Goal: Book appointment/travel/reservation

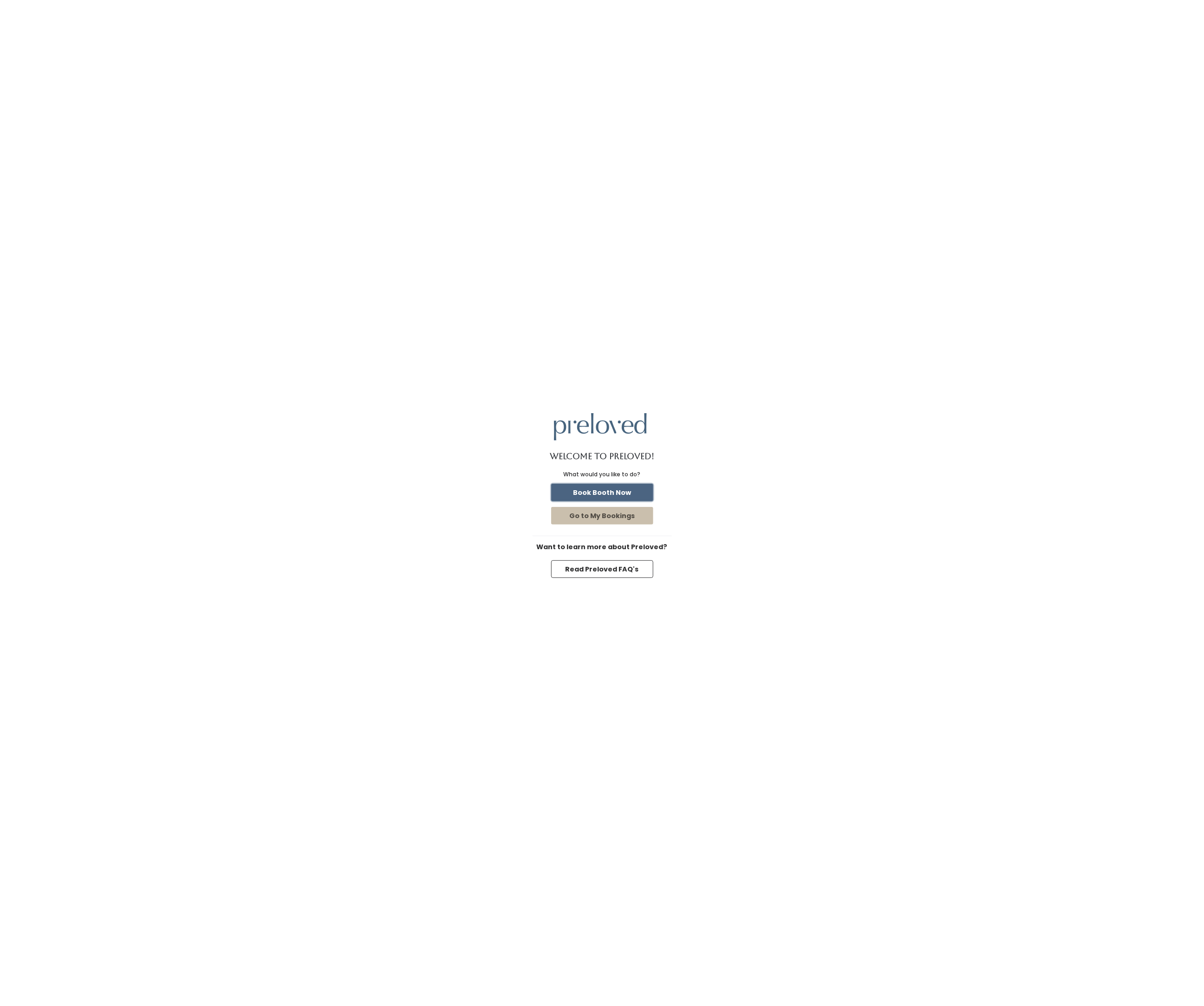
click at [611, 498] on button "Book Booth Now" at bounding box center [602, 492] width 102 height 18
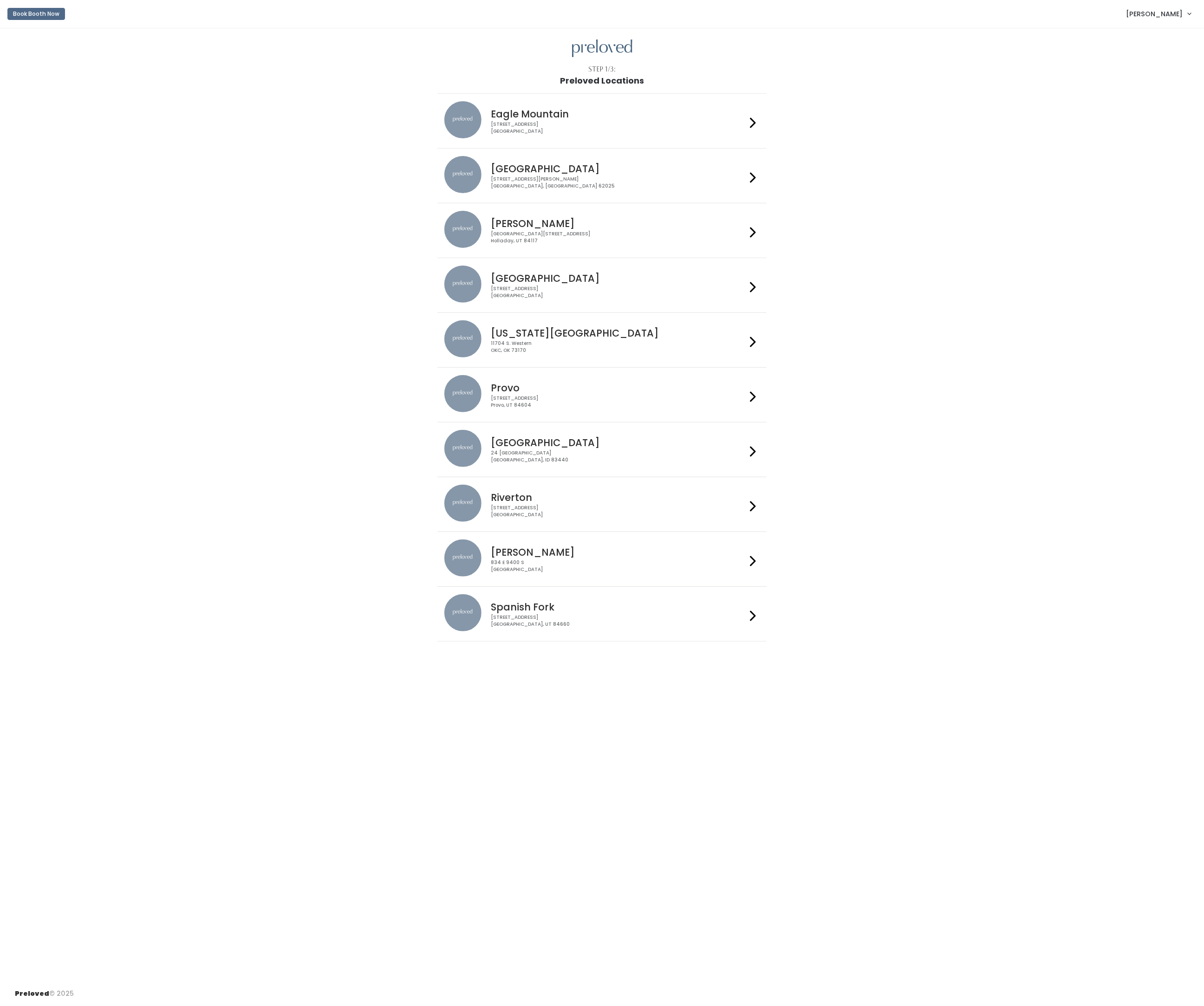
click at [480, 394] on img at bounding box center [462, 393] width 37 height 37
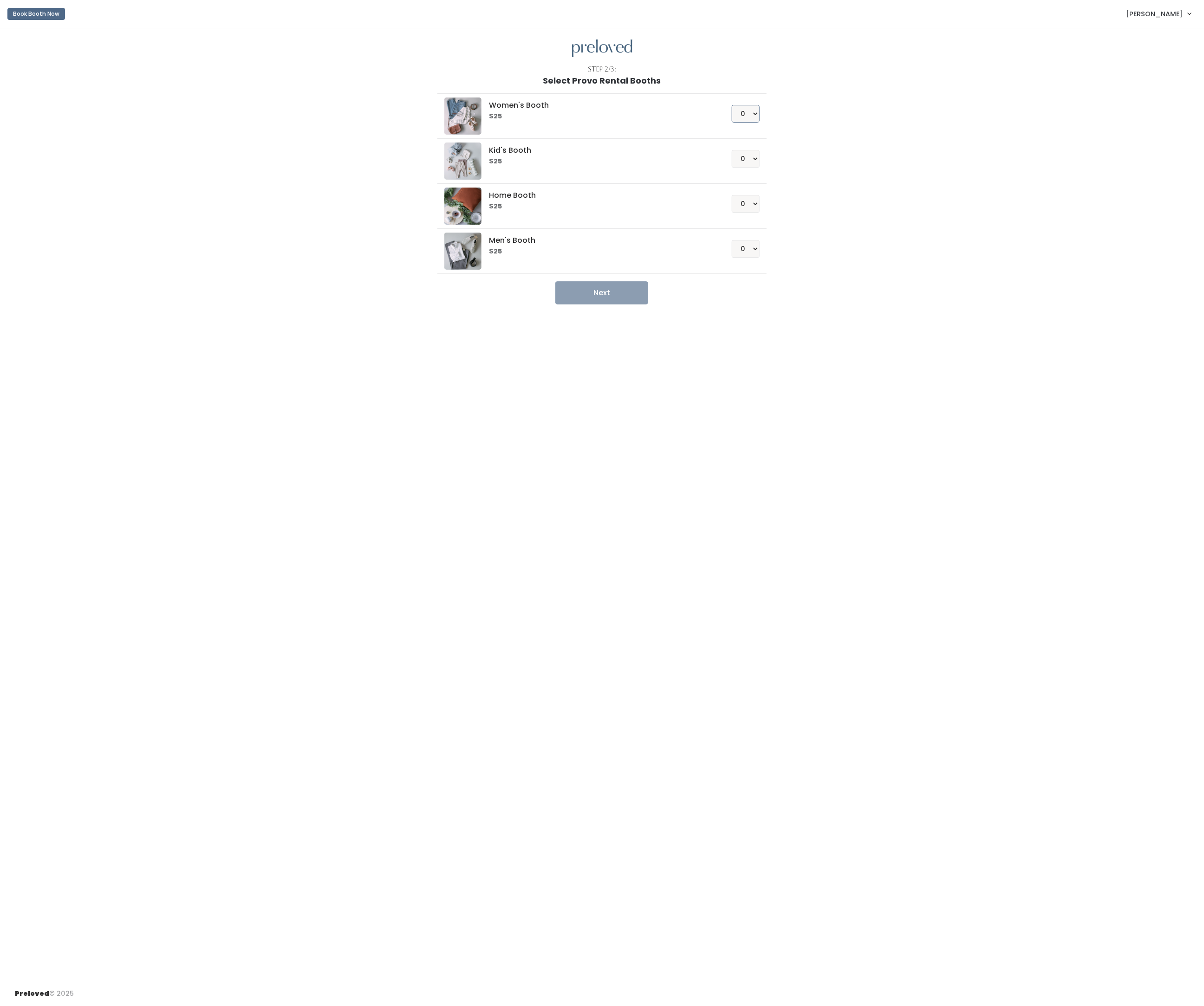
click at [746, 112] on select "0 1 2 3 4" at bounding box center [746, 114] width 28 height 18
select select "1"
click at [732, 106] on select "0 1 2 3 4" at bounding box center [746, 114] width 28 height 18
click at [591, 302] on button "Next" at bounding box center [601, 293] width 93 height 23
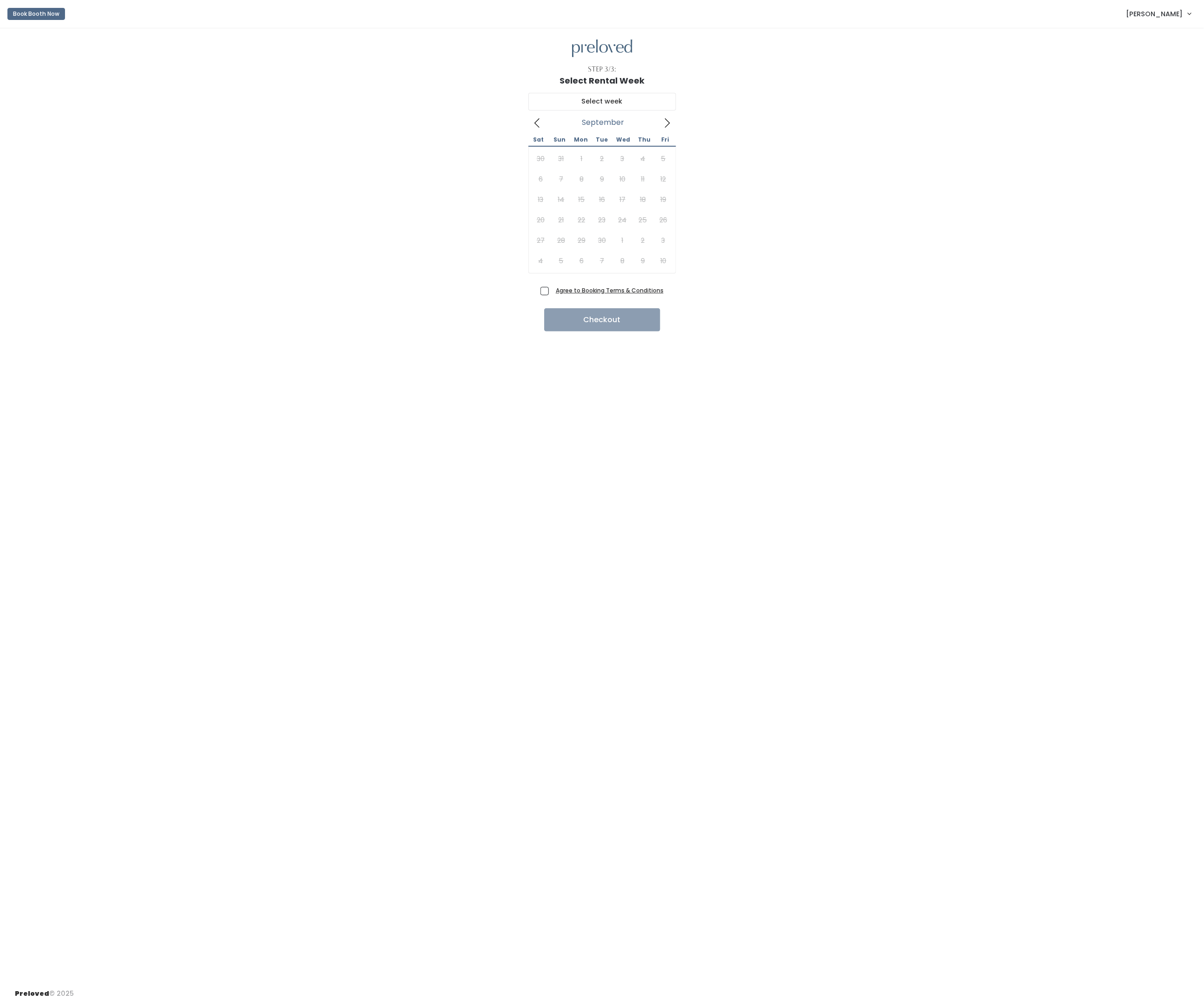
click at [197, 293] on div "Agree to Booking Terms & Conditions Checkout" at bounding box center [602, 308] width 1174 height 48
click at [267, 254] on div "September 2025 Sat Sun Mon Tue Wed Thu Fri 30 31 1 2 3 4 5 6 7 8 9 10 11 12 13 …" at bounding box center [602, 184] width 1174 height 198
